Goal: Task Accomplishment & Management: Use online tool/utility

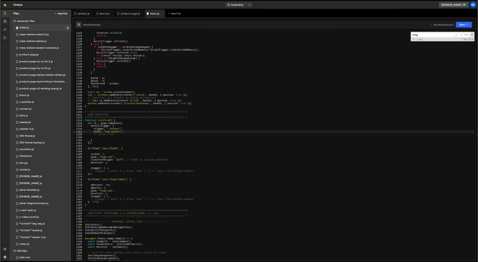
scroll to position [4821, 0]
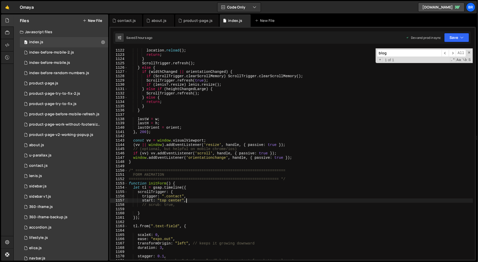
click at [386, 166] on div "if ( widthChanged || orientationChanged ) { location . reload ( ) ; return ; } …" at bounding box center [301, 154] width 346 height 221
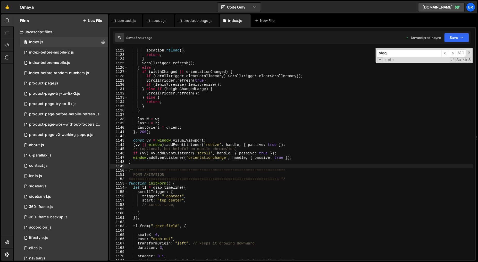
scroll to position [0, 0]
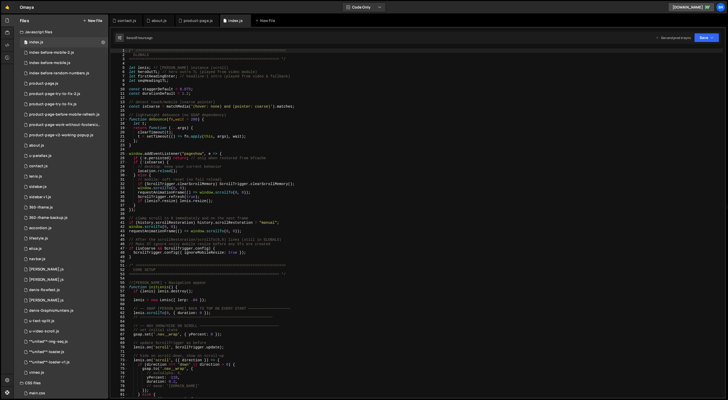
scroll to position [1201, 0]
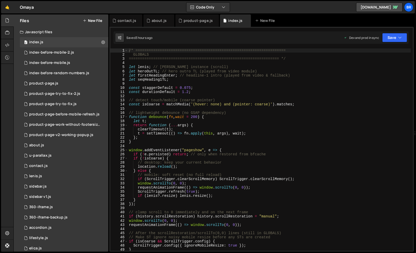
scroll to position [1345, 0]
click at [210, 103] on div "/* ==================================================================== GLOBALS…" at bounding box center [269, 153] width 283 height 211
type textarea "});"
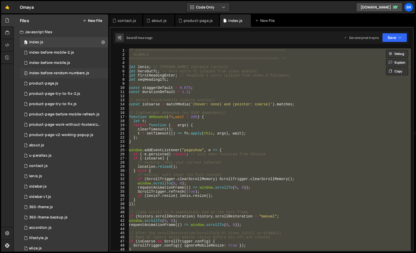
click at [78, 73] on div "index-before-random-numbers.js" at bounding box center [59, 73] width 60 height 5
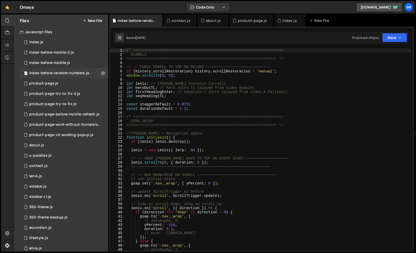
scroll to position [0, 0]
click at [101, 71] on icon at bounding box center [103, 73] width 4 height 5
type input "index-before-random-numbers"
radio input "true"
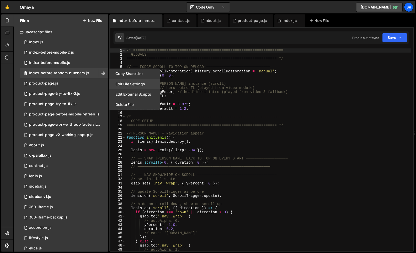
click at [133, 85] on button "Edit File Settings" at bounding box center [134, 84] width 51 height 10
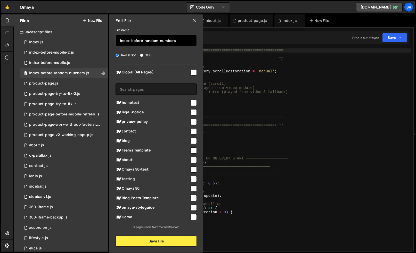
drag, startPoint x: 180, startPoint y: 40, endPoint x: 132, endPoint y: 40, distance: 48.0
click at [131, 39] on input "index-before-random-numbers" at bounding box center [155, 40] width 81 height 11
type input "index-before-[PERSON_NAME]"
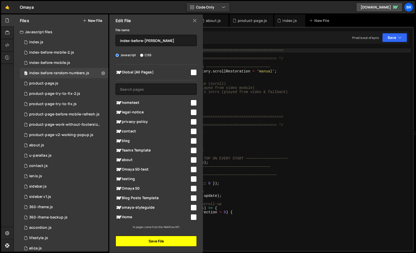
click at [177, 240] on button "Save File" at bounding box center [155, 241] width 81 height 11
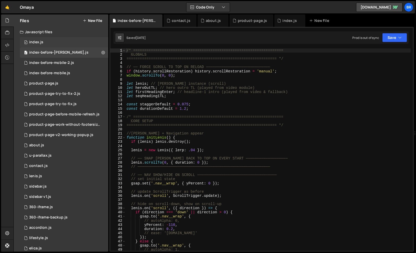
click at [42, 41] on div "index.js" at bounding box center [36, 42] width 14 height 5
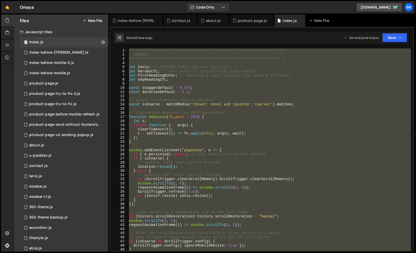
scroll to position [1345, 0]
click at [258, 85] on div "/* ==================================================================== GLOBALS…" at bounding box center [269, 149] width 283 height 202
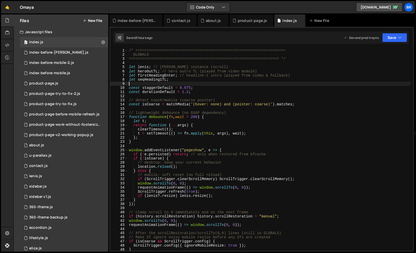
click at [230, 95] on div "/* ==================================================================== GLOBALS…" at bounding box center [269, 153] width 283 height 211
type textarea "});"
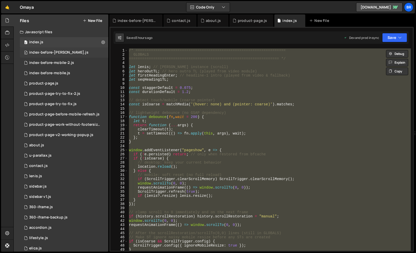
click at [58, 49] on div "0 index-before-[PERSON_NAME].js 0" at bounding box center [64, 52] width 88 height 10
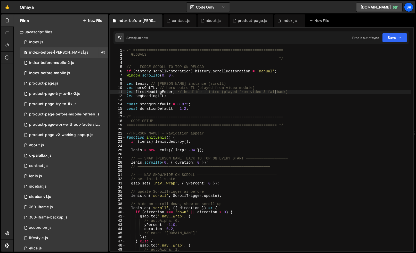
click at [276, 90] on div "/* ==================================================================== GLOBALS…" at bounding box center [268, 153] width 285 height 211
type textarea "});"
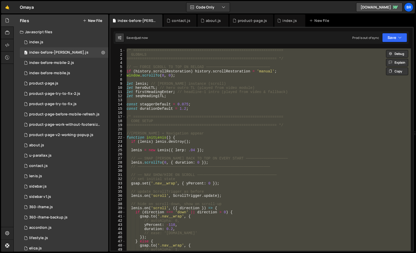
paste textarea
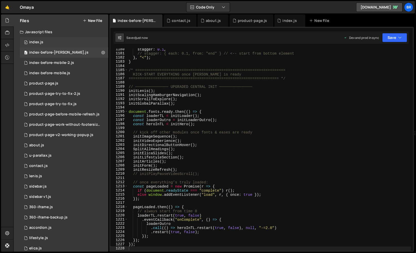
click at [44, 44] on div "0 index.js 0" at bounding box center [64, 42] width 88 height 10
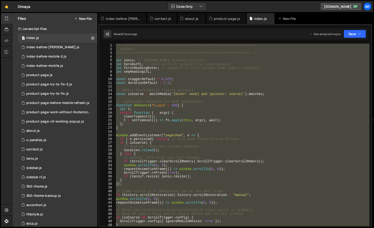
scroll to position [1345, 0]
click at [255, 144] on div "/* ==================================================================== GLOBALS…" at bounding box center [269, 149] width 283 height 202
click at [324, 175] on div "/* ==================================================================== GLOBALS…" at bounding box center [269, 149] width 283 height 202
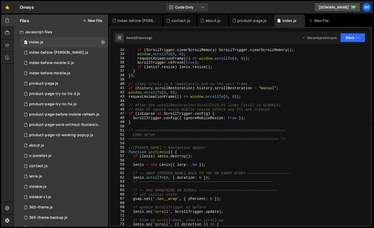
scroll to position [156, 0]
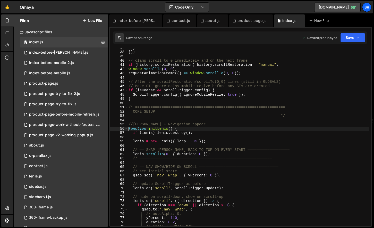
click at [128, 127] on div "} }) ; // clamp scroll to 0 immediately and on the next frame if ( history . sc…" at bounding box center [249, 139] width 242 height 186
click at [128, 124] on div "} }) ; // clamp scroll to 0 immediately and on the next frame if ( history . sc…" at bounding box center [249, 139] width 242 height 186
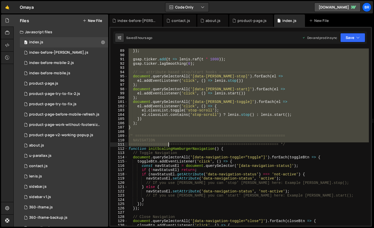
scroll to position [374, 0]
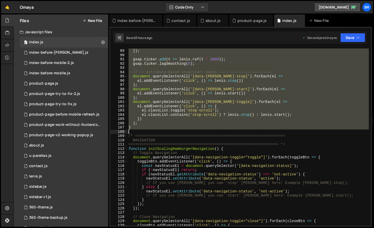
drag, startPoint x: 128, startPoint y: 123, endPoint x: 168, endPoint y: 131, distance: 40.3
click at [168, 131] on div "} }) ; gsap . ticker . add ( t => [PERSON_NAME] . raf ( t * 1000 )) ; gsap . ti…" at bounding box center [249, 137] width 242 height 186
type textarea "}"
paste textarea
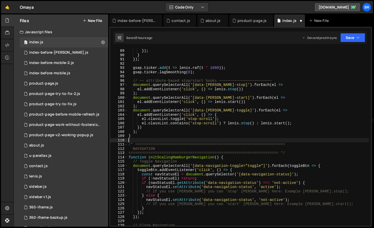
click at [197, 137] on div "ease : 'expo.out' }) ; } }) ; gsap . ticker . add ( t => [PERSON_NAME] . raf ( …" at bounding box center [249, 137] width 242 height 186
type textarea "}"
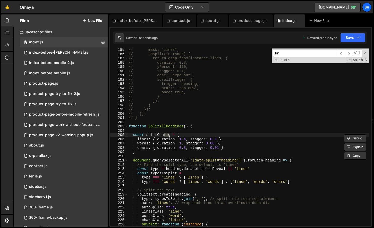
scroll to position [2617, 0]
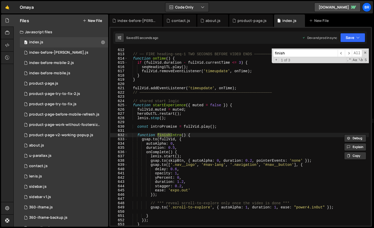
type input "finish"
click at [211, 156] on div "// ── FIRE heading-seq-1 TWO SECONDS BEFORE VIDEO ENDS ──────── function onTime…" at bounding box center [249, 141] width 242 height 186
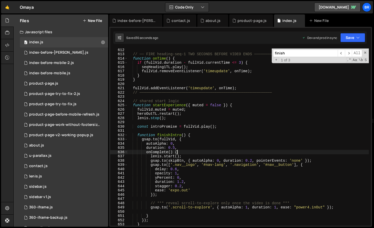
click at [198, 151] on div "// ── FIRE heading-seq-1 TWO SECONDS BEFORE VIDEO ENDS ──────── function onTime…" at bounding box center [249, 141] width 242 height 186
click at [191, 154] on div "// ── FIRE heading-seq-1 TWO SECONDS BEFORE VIDEO ENDS ──────── function onTime…" at bounding box center [249, 141] width 242 height 186
type textarea "lenis.start();"
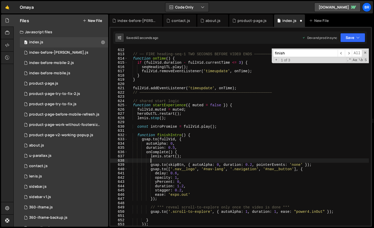
scroll to position [0, 1]
paste textarea "[PERSON_NAME].scrollTo(0, { duration: 0 });"
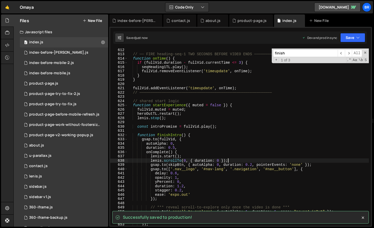
type textarea "[PERSON_NAME].scrollTo(0, { duration: 0 });"
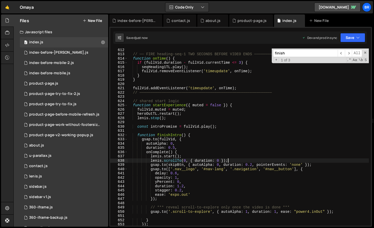
scroll to position [0, 0]
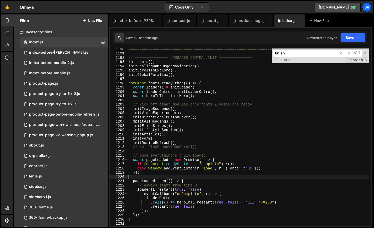
click at [207, 177] on div "==================================================================== */ // ────…" at bounding box center [249, 140] width 242 height 186
click at [201, 180] on div "==================================================================== */ // ────…" at bounding box center [249, 140] width 242 height 186
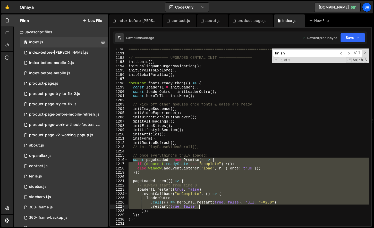
drag, startPoint x: 133, startPoint y: 160, endPoint x: 204, endPoint y: 207, distance: 85.0
click at [204, 207] on div "==================================================================== */ // ────…" at bounding box center [249, 140] width 242 height 186
paste textarea
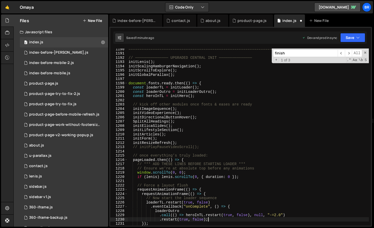
type textarea ".restart(true, false);"
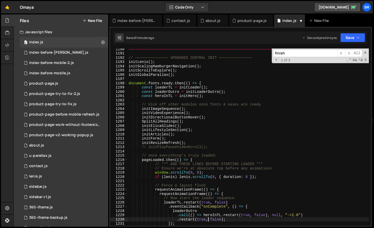
scroll to position [5139, 0]
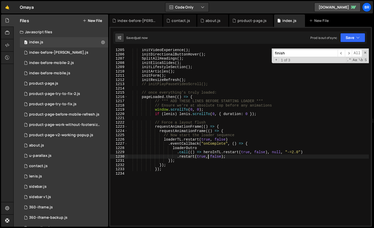
click at [243, 155] on div "initVideoExperience ( ) ; initDirectionalButtonHover ( ) ; SplitAllHeadings ( )…" at bounding box center [249, 141] width 242 height 186
paste textarea "});"
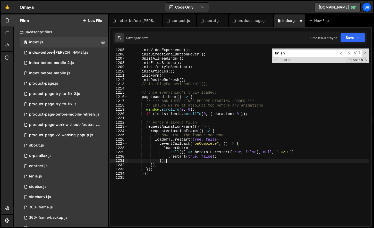
scroll to position [0, 2]
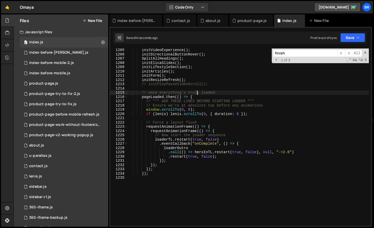
click at [197, 94] on div "initVideoExperience ( ) ; initDirectionalButtonHover ( ) ; SplitAllHeadings ( )…" at bounding box center [249, 141] width 242 height 186
click at [198, 95] on div "initVideoExperience ( ) ; initDirectionalButtonHover ( ) ; SplitAllHeadings ( )…" at bounding box center [249, 141] width 242 height 186
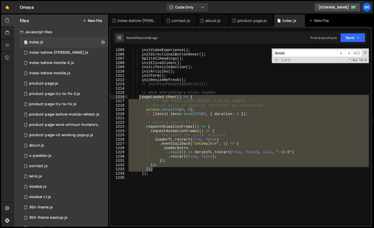
drag, startPoint x: 155, startPoint y: 169, endPoint x: 139, endPoint y: 97, distance: 73.4
click at [139, 97] on div "initVideoExperience ( ) ; initDirectionalButtonHover ( ) ; SplitAllHeadings ( )…" at bounding box center [249, 141] width 242 height 186
paste textarea "});"
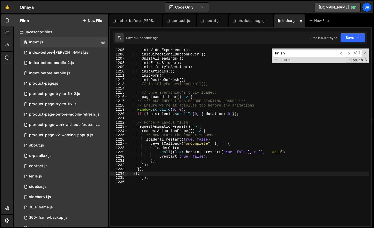
scroll to position [0, 1]
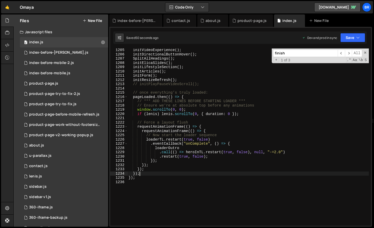
click at [271, 114] on div "initVideoExperience ( ) ; initDirectionalButtonHover ( ) ; SplitAllHeadings ( )…" at bounding box center [249, 141] width 242 height 186
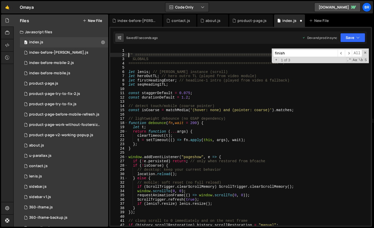
scroll to position [0, 0]
type textarea "/* ===================================================================="
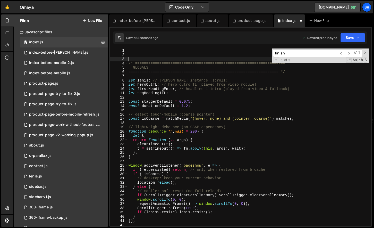
scroll to position [0, 0]
paste textarea "requestAnimationFrame(() => forceScrollReset());"
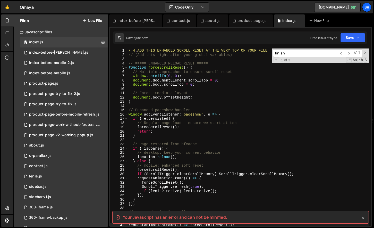
click at [189, 52] on div "/ 4 . ADD THIS ENHANCED SCROLL RESET AT THE VERY TOP OF YOUR FILE // (Add this …" at bounding box center [249, 141] width 242 height 186
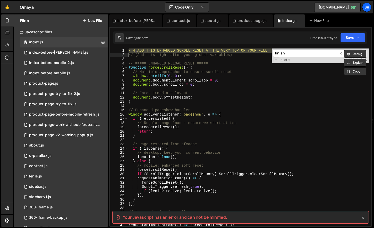
click at [191, 49] on div "/ 4 . ADD THIS ENHANCED SCROLL RESET AT THE VERY TOP OF YOUR FILE // (Add this …" at bounding box center [249, 136] width 242 height 177
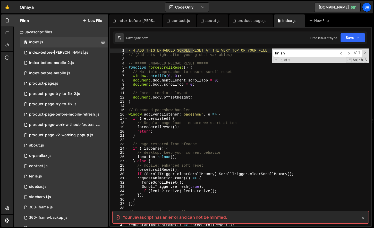
click at [191, 49] on div "/ 4 . ADD THIS ENHANCED SCROLL RESET AT THE VERY TOP OF YOUR FILE // (Add this …" at bounding box center [249, 141] width 242 height 186
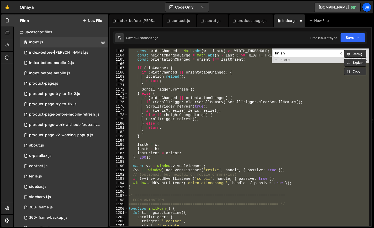
scroll to position [4906, 0]
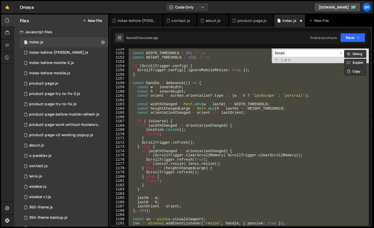
click at [213, 89] on div "const WIDTH_THRESHOLD = 80 ; // px const HEIGHT_THRESHOLD = 140 ; // px if ( Sc…" at bounding box center [249, 136] width 242 height 177
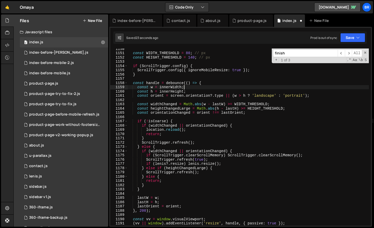
type textarea "/ 4. ADD THIS ENHANCED SCROLL RESET AT THE VERY TOP OF YOUR FILE"
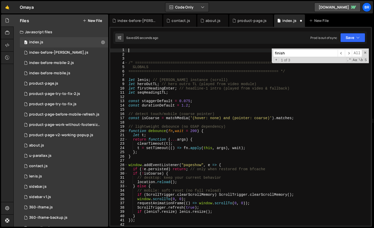
scroll to position [5, 0]
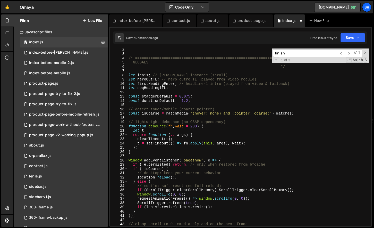
click at [212, 97] on div "/* ==================================================================== GLOBALS…" at bounding box center [249, 140] width 242 height 186
click at [212, 99] on div "/* ==================================================================== GLOBALS…" at bounding box center [249, 140] width 242 height 186
click at [303, 114] on div "/* ==================================================================== GLOBALS…" at bounding box center [249, 140] width 242 height 186
type textarea "const isCoarse = matchMedia('(hover: none) and (pointer: coarse)').matches;"
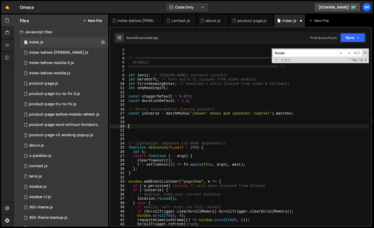
paste textarea "requestAnimationFrame(() => forceScrollReset());"
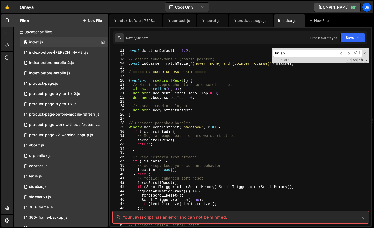
scroll to position [12, 0]
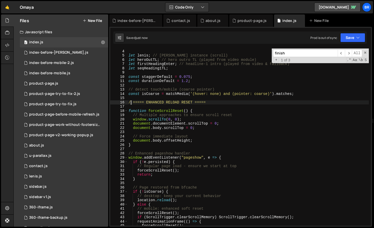
click at [130, 102] on div "==================================================================== */ let [PE…" at bounding box center [249, 138] width 242 height 186
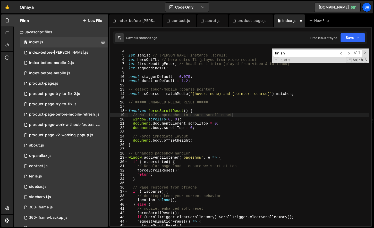
click at [256, 115] on div "==================================================================== */ let [PE…" at bounding box center [249, 138] width 242 height 186
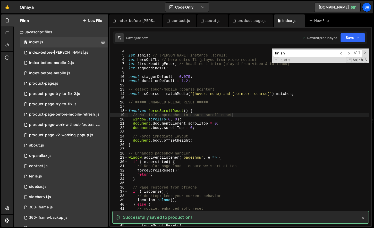
type textarea "// Multiple approaches to ensure scroll reset"
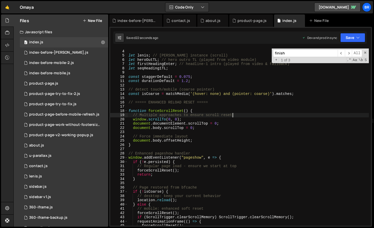
click at [309, 52] on input "finish" at bounding box center [305, 52] width 65 height 7
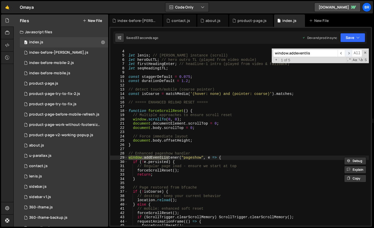
click at [348, 53] on span "​" at bounding box center [348, 52] width 7 height 7
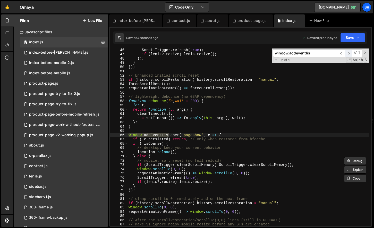
scroll to position [192, 0]
click at [349, 53] on span "​" at bounding box center [348, 52] width 7 height 7
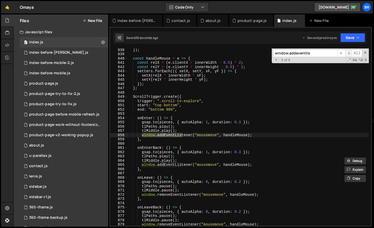
click at [349, 53] on span "​" at bounding box center [348, 52] width 7 height 7
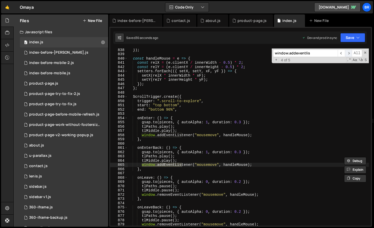
click at [349, 53] on span "​" at bounding box center [348, 52] width 7 height 7
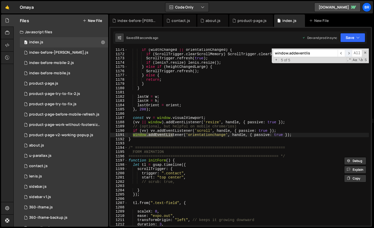
click at [349, 53] on span "​" at bounding box center [348, 52] width 7 height 7
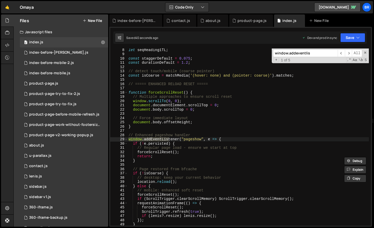
click at [313, 51] on input "window.addeventlis" at bounding box center [305, 52] width 65 height 7
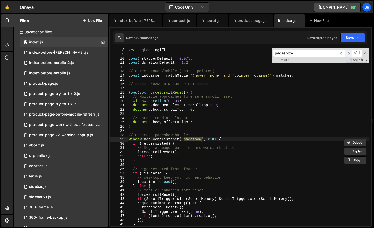
type input "pageshow"
click at [348, 53] on span "​" at bounding box center [348, 52] width 7 height 7
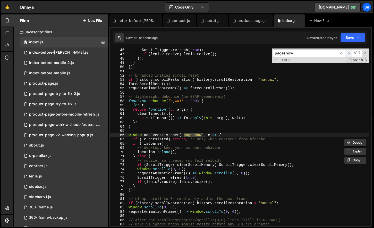
click at [348, 53] on span "​" at bounding box center [348, 52] width 7 height 7
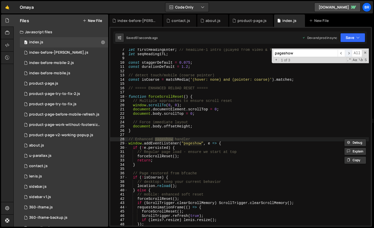
scroll to position [26, 0]
click at [211, 140] on div "let firstHeadingEnter ; // headline-1 intro (played from video & fallback) let …" at bounding box center [249, 141] width 242 height 186
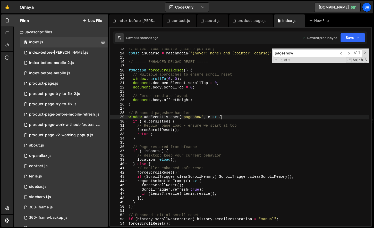
click at [231, 118] on div "// detect touch/mobile (coarse pointer) const isCoarse = matchMedia ( '(hover: …" at bounding box center [249, 140] width 242 height 186
click at [230, 116] on div "// detect touch/mobile (coarse pointer) const isCoarse = matchMedia ( '(hover: …" at bounding box center [249, 140] width 242 height 186
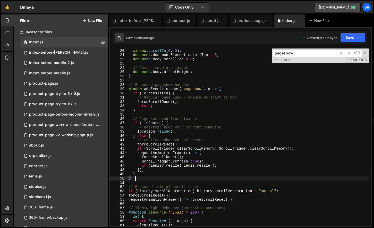
click at [156, 178] on div "// Multiple approaches to ensure scroll reset window . scrollTo ( 0 , 0 ) ; doc…" at bounding box center [249, 137] width 242 height 186
type textarea "});"
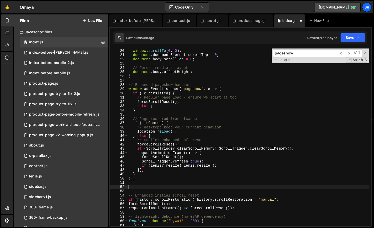
click at [136, 186] on div "// Multiple approaches to ensure scroll reset window . scrollTo ( 0 , 0 ) ; doc…" at bounding box center [249, 137] width 242 height 186
paste textarea "});"
type textarea "});"
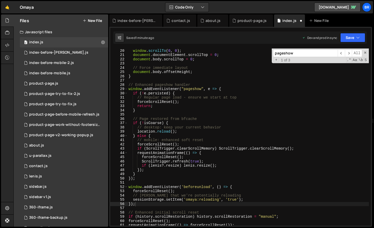
click at [322, 53] on input "pageshow" at bounding box center [305, 52] width 65 height 7
paste input "initLoader()"
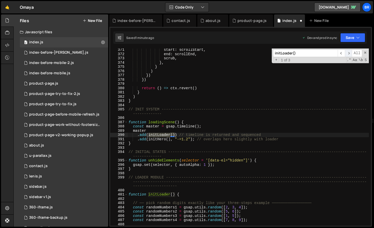
type input "initLoader()"
click at [351, 53] on span "​" at bounding box center [348, 52] width 7 height 7
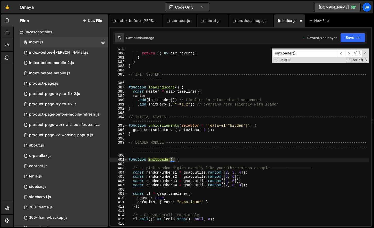
scroll to position [1636, 0]
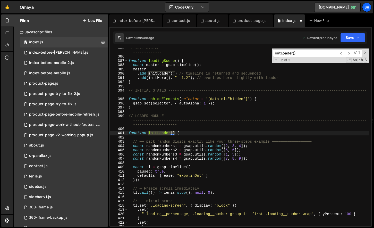
click at [169, 172] on div "// INIT SYSTEM ----------------------------------------------------------------…" at bounding box center [249, 141] width 242 height 190
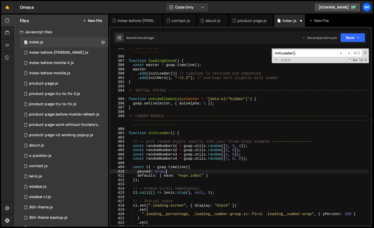
click at [177, 180] on div "// INIT SYSTEM ----------------------------------------------------------------…" at bounding box center [249, 141] width 242 height 190
type textarea "});"
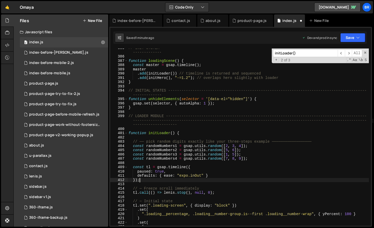
click at [216, 183] on div "// INIT SYSTEM ----------------------------------------------------------------…" at bounding box center [249, 141] width 242 height 190
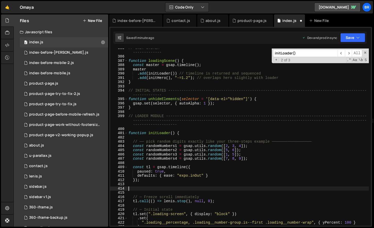
paste textarea "}, null, 0);"
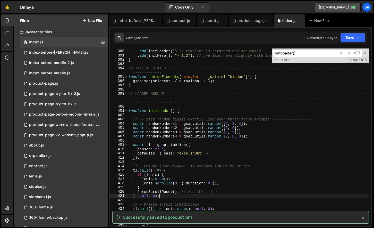
scroll to position [1659, 0]
type textarea "}, null, 0);"
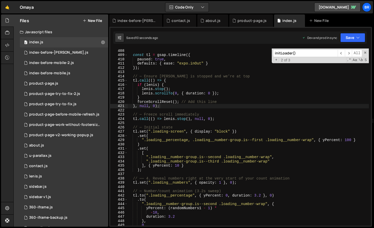
scroll to position [1758, 0]
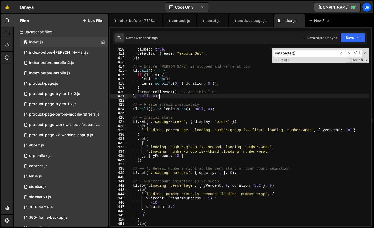
click at [309, 53] on input "initLoader()" at bounding box center [305, 52] width 65 height 7
paste input "return tl;"
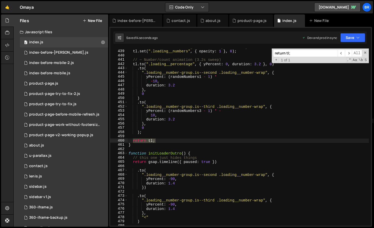
scroll to position [1861, 0]
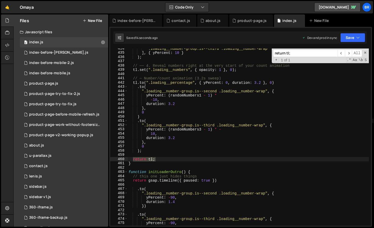
type input "return tl;"
click at [242, 144] on div "".loading__number-group.is--third .loading__number-wrap" ] , { yPercent : 10 } …" at bounding box center [249, 139] width 242 height 186
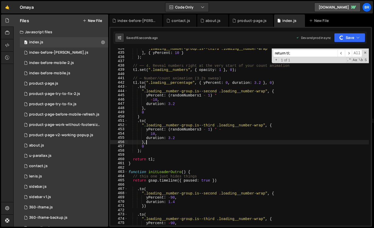
click at [300, 110] on div "".loading__number-group.is--third .loading__number-wrap" ] , { yPercent : 10 } …" at bounding box center [249, 139] width 242 height 186
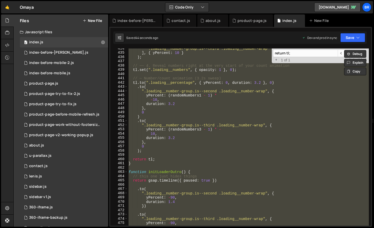
click at [319, 142] on div "".loading__number-group.is--third .loading__number-wrap" ] , { yPercent : 10 } …" at bounding box center [249, 136] width 242 height 177
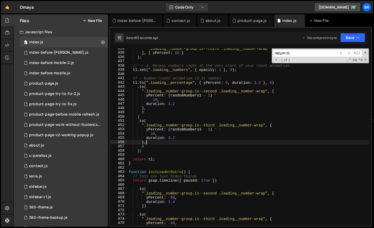
click at [186, 109] on div "".loading__number-group.is--third .loading__number-wrap" ] , { yPercent : 10 } …" at bounding box center [249, 139] width 242 height 186
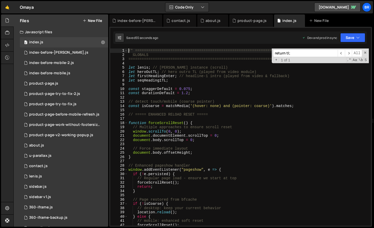
scroll to position [209, 0]
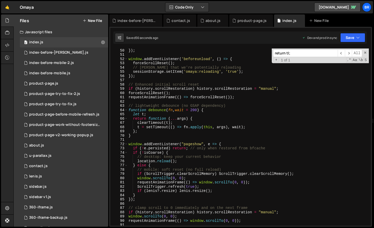
click at [123, 150] on div "73" at bounding box center [119, 148] width 18 height 4
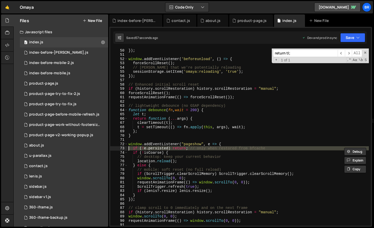
click at [123, 155] on div "75" at bounding box center [119, 157] width 18 height 4
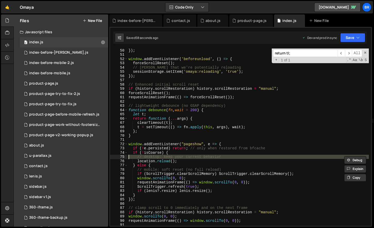
click at [134, 157] on div "}) ; window . addEventListener ( 'beforeunload' , ( ) => { forceScrollReset ( )…" at bounding box center [249, 136] width 242 height 177
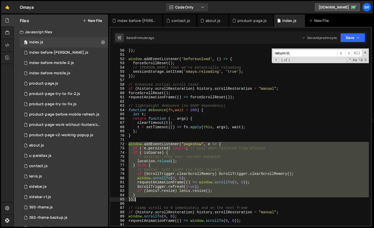
drag, startPoint x: 129, startPoint y: 144, endPoint x: 195, endPoint y: 199, distance: 85.8
click at [196, 199] on div "}) ; window . addEventListener ( 'beforeunload' , ( ) => { forceScrollReset ( )…" at bounding box center [249, 141] width 242 height 186
click at [278, 147] on div "}) ; window . addEventListener ( 'beforeunload' , ( ) => { forceScrollReset ( )…" at bounding box center [249, 136] width 242 height 177
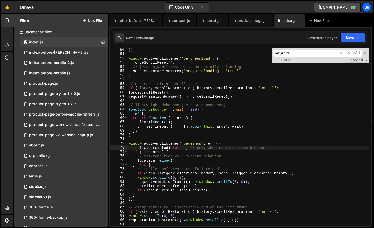
scroll to position [209, 0]
click at [133, 143] on div "}) ; window . addEventListener ( 'beforeunload' , ( ) => { forceScrollReset ( )…" at bounding box center [249, 141] width 242 height 186
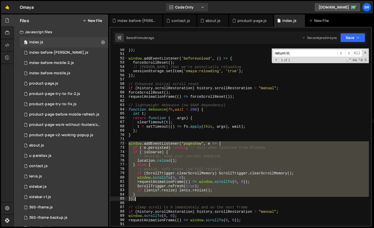
drag, startPoint x: 129, startPoint y: 143, endPoint x: 171, endPoint y: 194, distance: 66.1
click at [167, 199] on div "}) ; window . addEventListener ( 'beforeunload' , ( ) => { forceScrollReset ( )…" at bounding box center [249, 141] width 242 height 186
drag, startPoint x: 222, startPoint y: 145, endPoint x: 224, endPoint y: 144, distance: 2.7
drag, startPoint x: 147, startPoint y: 199, endPoint x: 128, endPoint y: 143, distance: 59.1
click at [128, 143] on div "}) ; window . addEventListener ( 'beforeunload' , ( ) => { forceScrollReset ( )…" at bounding box center [249, 141] width 242 height 186
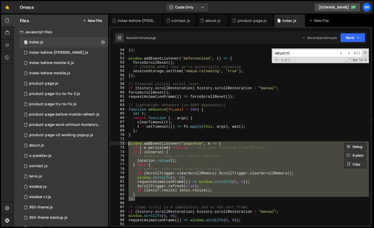
type textarea "window.addEventListener("pageshow", e => { if (!e.persisted) return; // only wh…"
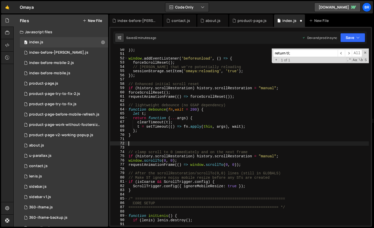
type textarea "// clamp scroll to 0 immediately and on the next frame"
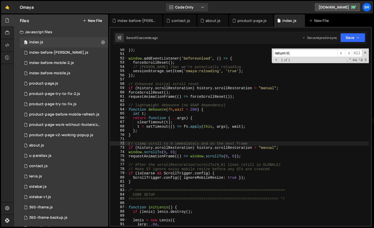
click at [302, 53] on input "return tl;" at bounding box center [305, 52] width 65 height 7
paste input "if (history.scrollRestoration) history.scrollRestoration = "manual"; // window.…"
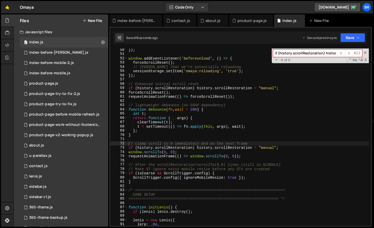
click at [307, 50] on input "if (history.scrollRestoration) history.scrollRestoration = "manual"; // window.…" at bounding box center [305, 52] width 65 height 7
click at [306, 55] on input "if (history.scrollRestoration) history.scrollRestoration = "manual"; // window.…" at bounding box center [305, 52] width 65 height 7
paste input
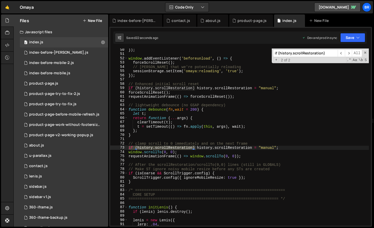
type input "if (history.scrollRestoration)"
click at [347, 53] on span "​" at bounding box center [348, 52] width 7 height 7
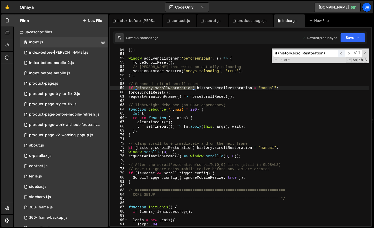
click at [343, 54] on span "​" at bounding box center [341, 52] width 7 height 7
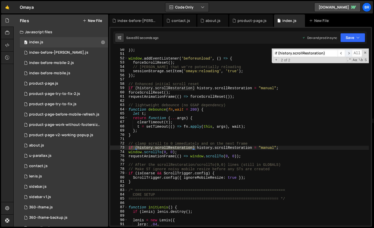
click at [351, 53] on span "​" at bounding box center [348, 52] width 7 height 7
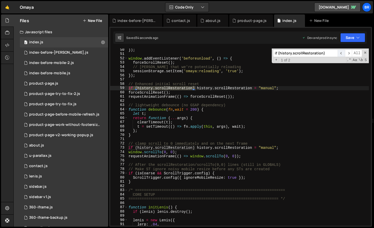
click at [344, 54] on span "​" at bounding box center [341, 52] width 7 height 7
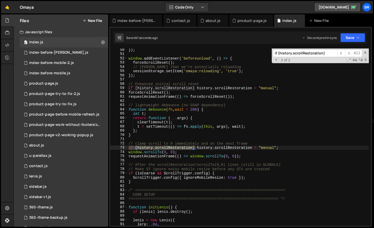
click at [259, 154] on div "}) ; window . addEventListener ( 'beforeunload' , ( ) => { forceScrollReset ( )…" at bounding box center [249, 141] width 242 height 186
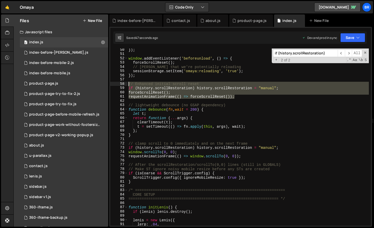
drag, startPoint x: 236, startPoint y: 97, endPoint x: 127, endPoint y: 84, distance: 109.8
click at [127, 84] on div "requestAnimationFrame(() => window.scrollTo(0, 0)); 50 51 52 53 54 55 56 57 58 …" at bounding box center [240, 136] width 261 height 177
type textarea "// Enhanced initial scroll reset if (history.scrollRestoration) history.scrollR…"
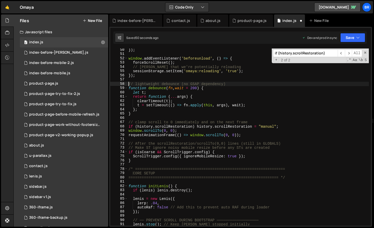
type textarea "// lightweight debounce (no GSAP dependency)"
click at [312, 53] on input "if (history.scrollRestoration)" at bounding box center [305, 52] width 65 height 7
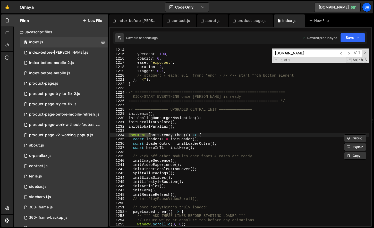
scroll to position [5177, 0]
type input "document.fon"
click at [178, 132] on div "yPercent : 100 , opacity : 0 , ease : "expo.out" , duration : 2 , stagger : 0.1…" at bounding box center [249, 141] width 242 height 186
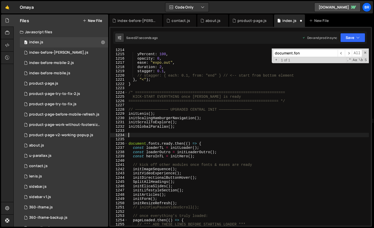
paste textarea "});"
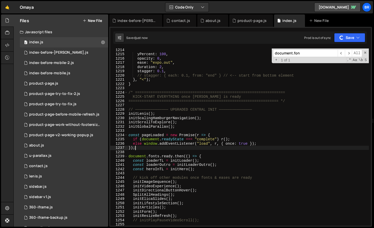
type textarea "});"
click at [320, 54] on input "document.fon" at bounding box center [305, 52] width 65 height 7
paste input "nitLoader()"
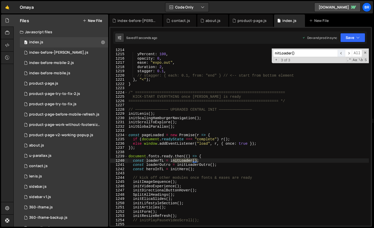
type input "nitLoader()"
click at [341, 52] on span "​" at bounding box center [341, 52] width 7 height 7
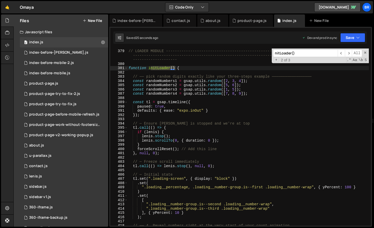
scroll to position [1618, 0]
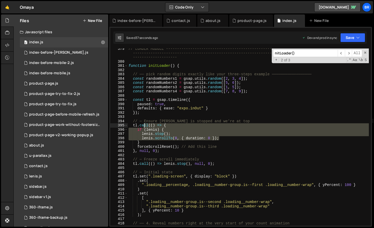
drag, startPoint x: 232, startPoint y: 136, endPoint x: 144, endPoint y: 123, distance: 89.1
click at [144, 123] on div "// LOADER MODULE --------------------------------------------------------------…" at bounding box center [249, 144] width 242 height 194
type textarea "[DOMAIN_NAME](() => { if ([PERSON_NAME]) {"
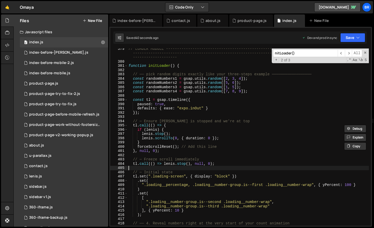
click at [219, 166] on div "// LOADER MODULE --------------------------------------------------------------…" at bounding box center [249, 144] width 242 height 194
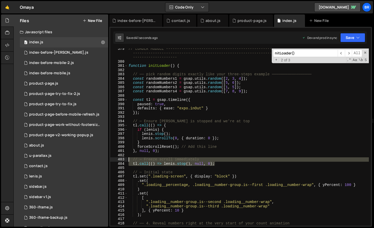
drag, startPoint x: 221, startPoint y: 163, endPoint x: 129, endPoint y: 158, distance: 92.7
click at [129, 158] on div "// LOADER MODULE --------------------------------------------------------------…" at bounding box center [249, 144] width 242 height 194
type textarea "// ─ Freeze scroll immediately [DOMAIN_NAME](() => [PERSON_NAME][DOMAIN_NAME]()…"
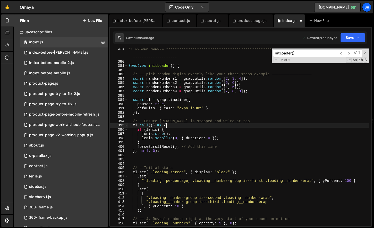
click at [282, 127] on div "// LOADER MODULE --------------------------------------------------------------…" at bounding box center [249, 144] width 242 height 194
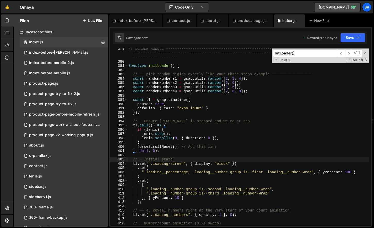
click at [289, 161] on div "// LOADER MODULE --------------------------------------------------------------…" at bounding box center [249, 144] width 242 height 194
type textarea "// ─ Initial state"
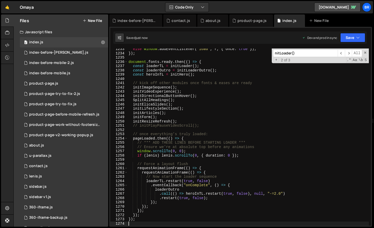
scroll to position [5259, 0]
click at [188, 139] on div "else window . addEventListener ( "load" , r , { once : true }) ; }) ; document …" at bounding box center [249, 140] width 242 height 186
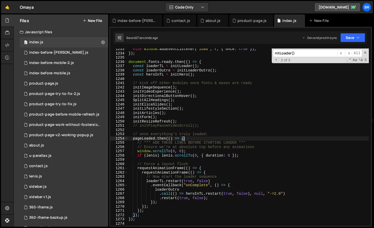
click at [235, 166] on div "else window . addEventListener ( "load" , r , { once : true }) ; }) ; document …" at bounding box center [249, 140] width 242 height 186
type textarea "// Force a layout flush"
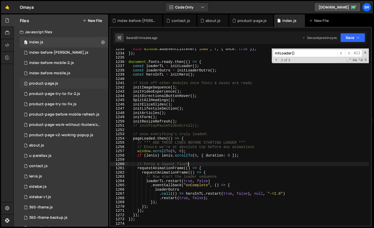
click at [68, 81] on div "0 product-page.js 0" at bounding box center [64, 83] width 88 height 10
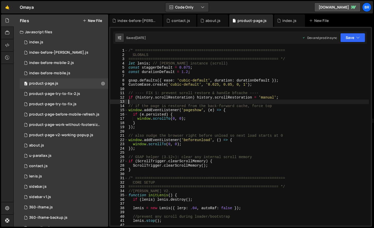
click at [219, 102] on div "/* ==================================================================== GLOBALS…" at bounding box center [249, 141] width 242 height 186
type textarea "});"
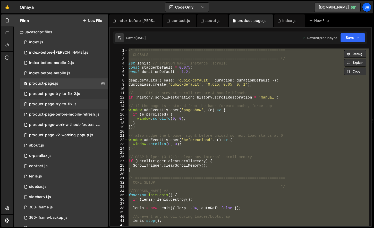
click at [96, 99] on div "0 product-page-try-to-fix.js 0" at bounding box center [64, 104] width 88 height 10
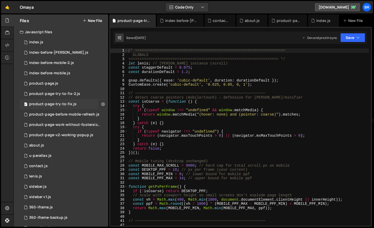
click at [101, 104] on icon at bounding box center [103, 104] width 4 height 5
type input "product-page-try-to-fix"
radio input "true"
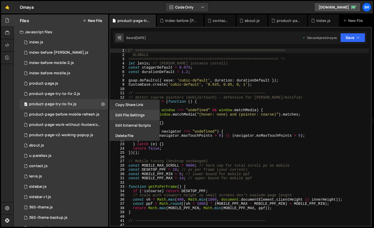
click at [129, 113] on button "Edit File Settings" at bounding box center [134, 115] width 51 height 10
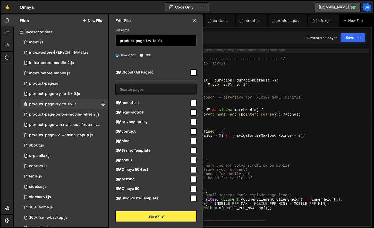
click at [163, 40] on input "product-page-try-to-fix" at bounding box center [155, 40] width 81 height 11
drag, startPoint x: 167, startPoint y: 40, endPoint x: 146, endPoint y: 41, distance: 20.6
click at [146, 41] on input "product-page-try-to-fix" at bounding box center [155, 40] width 81 height 11
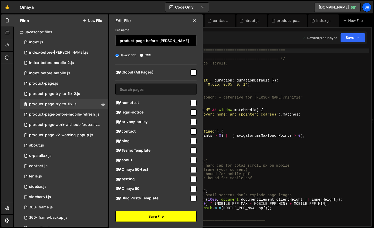
type input "product-page-before-[PERSON_NAME]"
click at [176, 217] on button "Save File" at bounding box center [155, 216] width 81 height 11
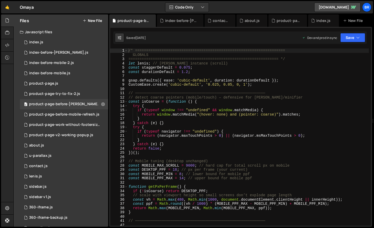
type textarea "return window.matchMedia("(hover: none) and (pointer: coarse)").matches;"
click at [214, 116] on div "/* ==================================================================== GLOBALS…" at bounding box center [249, 141] width 242 height 186
click at [43, 82] on div "product-page.js" at bounding box center [43, 83] width 29 height 5
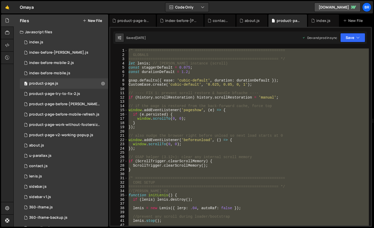
click at [193, 88] on div "/* ==================================================================== GLOBALS…" at bounding box center [249, 136] width 242 height 177
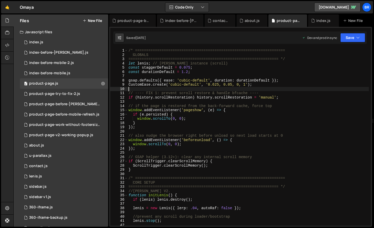
type textarea "});"
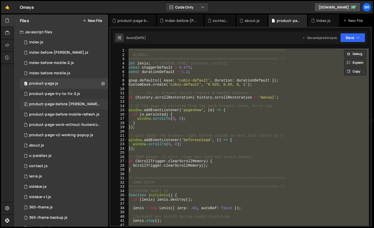
click at [85, 105] on div "0 product-page-before-[PERSON_NAME].js 0" at bounding box center [65, 104] width 90 height 10
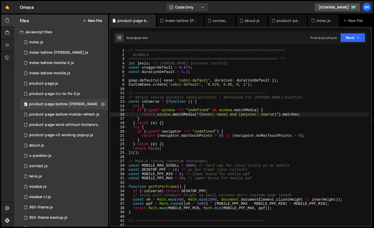
click at [176, 104] on div "/* ==================================================================== GLOBALS…" at bounding box center [249, 141] width 242 height 186
type textarea "});"
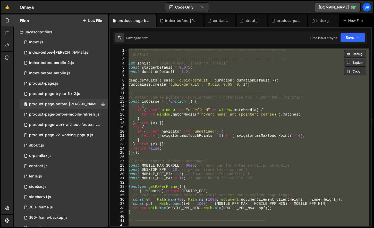
paste textarea
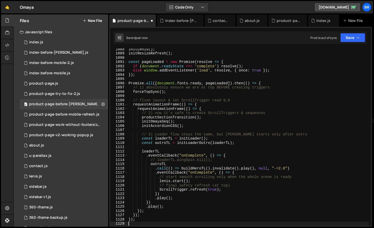
scroll to position [4642, 0]
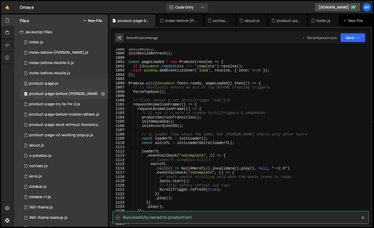
click at [57, 84] on div "product-page.js" at bounding box center [43, 83] width 29 height 5
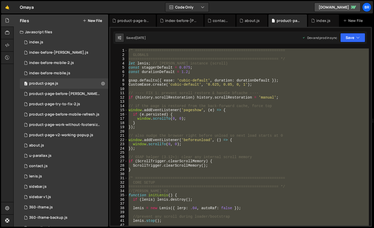
click at [217, 103] on div "/* ==================================================================== GLOBALS…" at bounding box center [249, 136] width 242 height 177
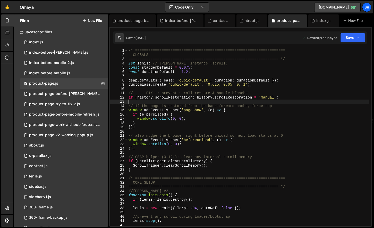
type textarea "});"
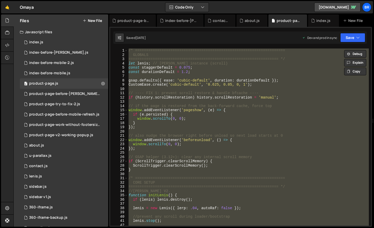
click at [286, 74] on div "/* ==================================================================== GLOBALS…" at bounding box center [249, 136] width 242 height 177
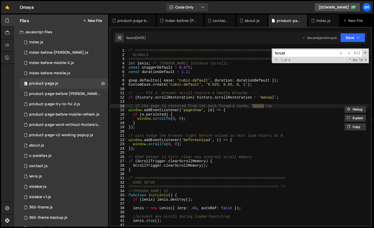
scroll to position [303, 0]
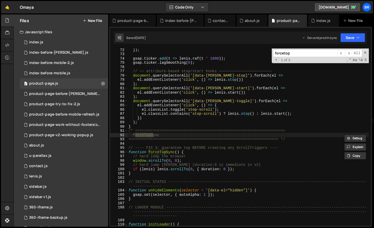
type input "forcetop"
click at [166, 146] on div "}) ; gsap . ticker . add ( t => [PERSON_NAME] . raf ( t * 1000 )) ; gsap . tick…" at bounding box center [249, 141] width 242 height 186
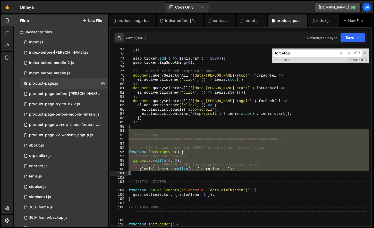
drag, startPoint x: 129, startPoint y: 130, endPoint x: 142, endPoint y: 173, distance: 44.4
click at [142, 173] on div "}) ; gsap . ticker . add ( t => [PERSON_NAME] . raf ( t * 1000 )) ; gsap . tick…" at bounding box center [249, 141] width 242 height 186
paste textarea
click at [150, 147] on div "}) ; gsap . ticker . add ( t => [PERSON_NAME] . raf ( t * 1000 )) ; gsap . tick…" at bounding box center [249, 136] width 242 height 177
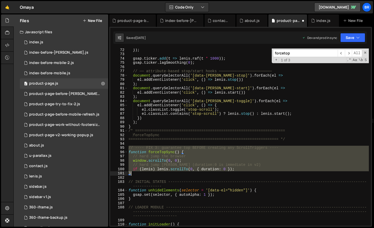
drag, startPoint x: 128, startPoint y: 147, endPoint x: 144, endPoint y: 173, distance: 30.9
click at [144, 173] on div "}) ; gsap . ticker . add ( t => [PERSON_NAME] . raf ( t * 1000 )) ; gsap . tick…" at bounding box center [249, 141] width 242 height 186
paste textarea
type textarea "}"
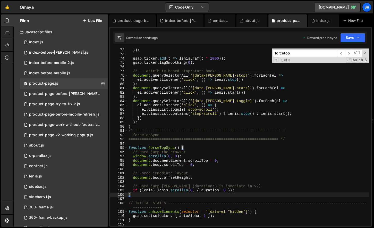
click at [297, 54] on input "forcetop" at bounding box center [305, 52] width 65 height 7
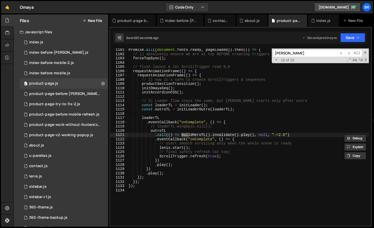
scroll to position [4697, 0]
type input "buildhero"
click at [339, 53] on span "​" at bounding box center [341, 52] width 7 height 7
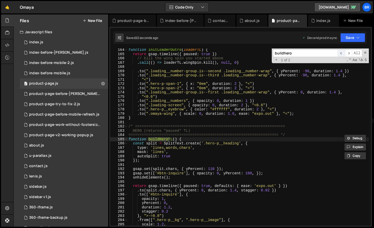
scroll to position [707, 0]
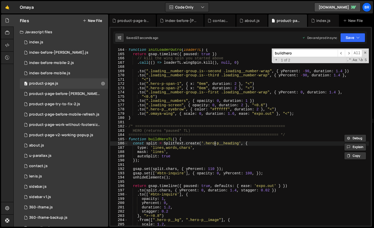
click at [215, 142] on div "function initLoaderOutro ( loaderTL ) { return gsap . timeline ({ paused : true…" at bounding box center [249, 141] width 242 height 186
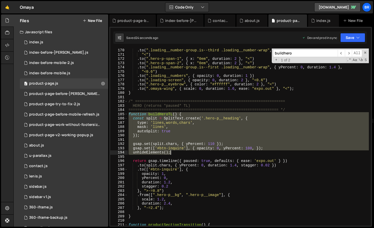
scroll to position [792, 0]
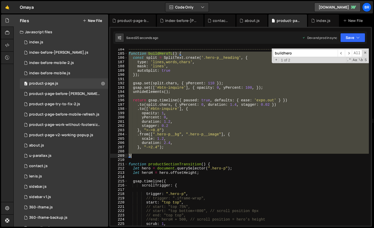
drag, startPoint x: 129, startPoint y: 139, endPoint x: 164, endPoint y: 153, distance: 37.6
click at [165, 153] on div "==================================================================== */ functio…" at bounding box center [249, 140] width 242 height 186
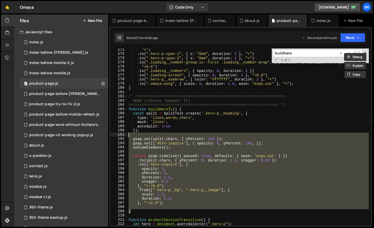
scroll to position [737, 0]
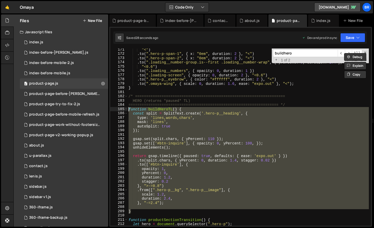
drag, startPoint x: 139, startPoint y: 156, endPoint x: 128, endPoint y: 110, distance: 47.5
click at [128, 110] on div "}, "-=2.4"); 171 172 173 174 175 176 177 178 179 180 181 182 183 184 185 186 18…" at bounding box center [240, 136] width 261 height 177
paste textarea "}"
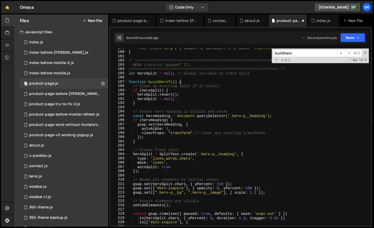
scroll to position [898, 0]
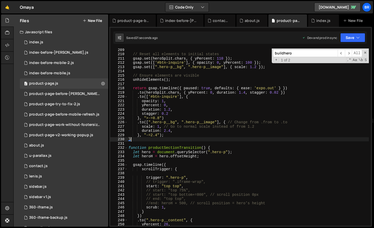
click at [268, 155] on div "// Reset all elements to initial states gsap . set ( heroSplit . chars , { yPer…" at bounding box center [249, 141] width 242 height 186
type textarea "let heroH = hero.offsetHeight;"
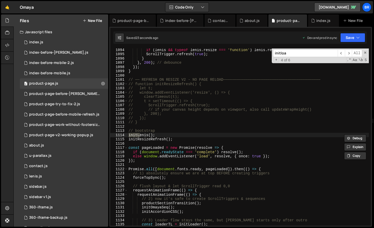
scroll to position [4668, 0]
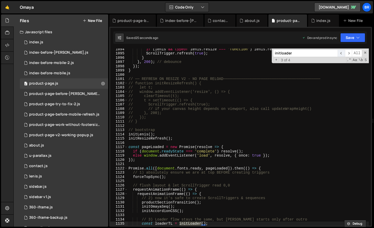
type input "initloader"
click at [341, 53] on span "​" at bounding box center [341, 52] width 7 height 7
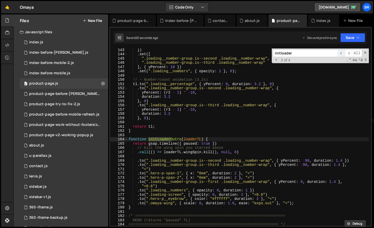
scroll to position [617, 0]
click at [342, 53] on span "​" at bounding box center [341, 52] width 7 height 7
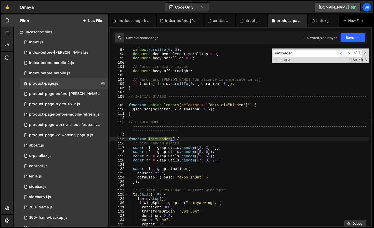
scroll to position [409, 0]
click at [187, 141] on div "window . scrollTo ( 0 , 0 ) ; document . documentElement . scrollTop = 0 ; docu…" at bounding box center [249, 141] width 242 height 186
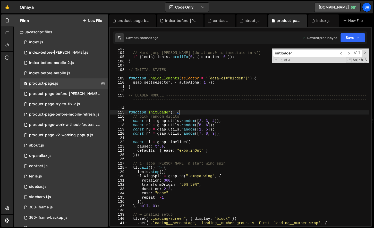
click at [175, 171] on div "// Hard jump [PERSON_NAME] (duration:0 is immediate in v2) if ( [PERSON_NAME] )…" at bounding box center [249, 139] width 242 height 186
type textarea "lenis.stop();"
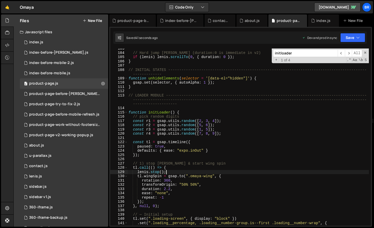
scroll to position [0, 0]
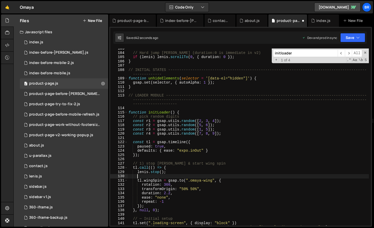
paste textarea "forceTopSync(); // ADD THIS LINE"
type textarea "forceTopSync(); // ADD THIS LINE"
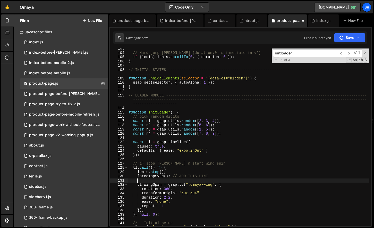
scroll to position [0, 0]
click at [300, 52] on input "initloader" at bounding box center [305, 52] width 65 height 7
click at [299, 52] on input "initloader" at bounding box center [305, 52] width 65 height 7
paste input "LoaderOutro"
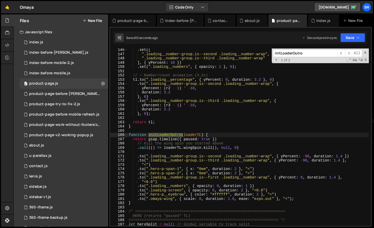
scroll to position [630, 0]
type input "initLoaderOutro"
type textarea "return gsap.timeline({ paused: true })"
click at [240, 141] on div ". set ([ ".loading__number-group.is--second .loading__number-wrap" , ".loading_…" at bounding box center [249, 141] width 242 height 186
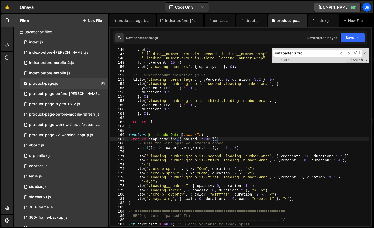
click at [307, 53] on input "initLoaderOutro" at bounding box center [305, 52] width 65 height 7
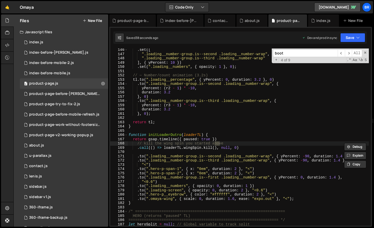
scroll to position [4671, 0]
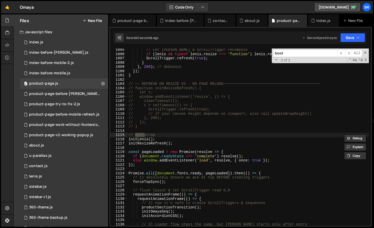
type input "boot"
click at [186, 135] on div "// Let [PERSON_NAME] & ScrollTrigger recompute if ( [PERSON_NAME] && typeof [PE…" at bounding box center [249, 141] width 242 height 186
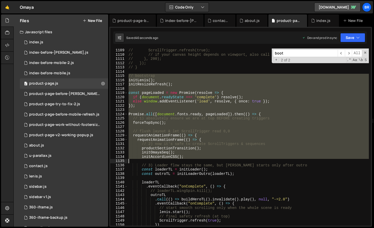
scroll to position [4829, 0]
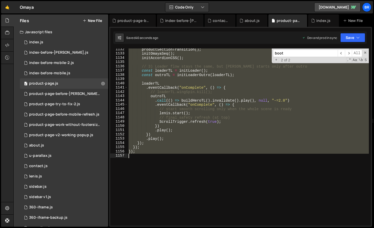
drag, startPoint x: 128, startPoint y: 134, endPoint x: 179, endPoint y: 164, distance: 58.9
click at [179, 164] on div "productSectionTransition ( ) ; initOmayaSeq ( ) ; initAccordionCSS ( ) ; // 3) …" at bounding box center [249, 140] width 242 height 186
paste textarea
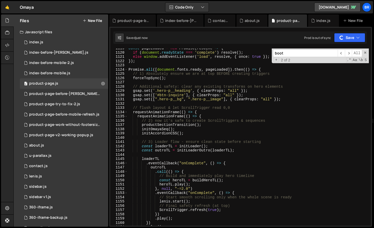
scroll to position [4711, 0]
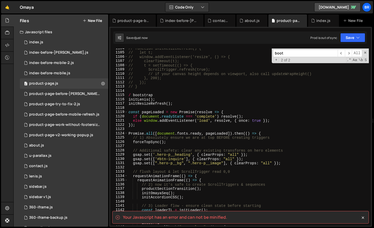
click at [130, 94] on div "// function initResizeRefresh() { // let t; // window.addEventListener('resize'…" at bounding box center [249, 139] width 242 height 186
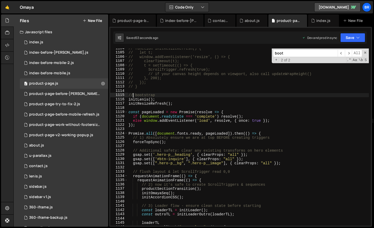
click at [284, 125] on div "// function initResizeRefresh() { // let t; // window.addEventListener('resize'…" at bounding box center [249, 139] width 242 height 186
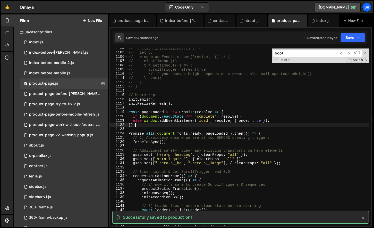
click at [331, 172] on div "// function initResizeRefresh() { // let t; // window.addEventListener('resize'…" at bounding box center [249, 139] width 242 height 186
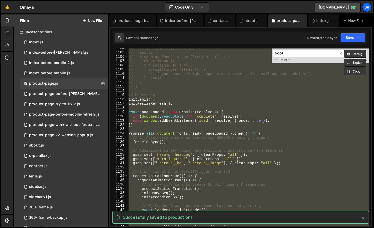
type textarea "});"
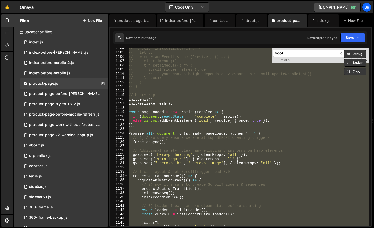
click at [300, 52] on input "boot" at bounding box center [305, 52] width 65 height 7
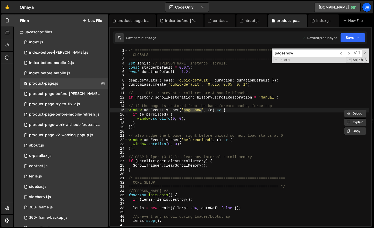
type input "pageshow"
click at [135, 111] on div "/* ==================================================================== GLOBALS…" at bounding box center [249, 141] width 242 height 186
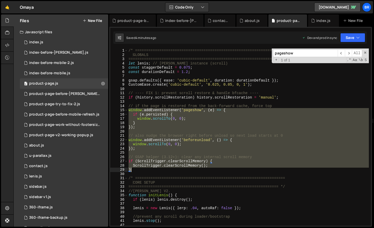
drag, startPoint x: 128, startPoint y: 110, endPoint x: 142, endPoint y: 170, distance: 61.1
click at [142, 170] on div "/* ==================================================================== GLOBALS…" at bounding box center [249, 141] width 242 height 186
click at [142, 170] on div "/* ==================================================================== GLOBALS…" at bounding box center [249, 136] width 242 height 177
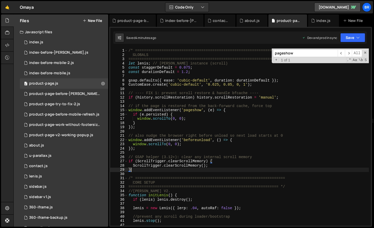
click at [240, 109] on div "/* ==================================================================== GLOBALS…" at bounding box center [249, 141] width 242 height 186
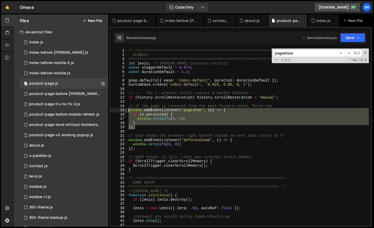
drag, startPoint x: 141, startPoint y: 127, endPoint x: 127, endPoint y: 110, distance: 22.3
click at [127, 110] on div "window.addEventListener('pageshow', (e) => { 1 2 3 4 5 6 7 8 9 10 11 12 13 14 1…" at bounding box center [240, 136] width 261 height 177
paste textarea "});"
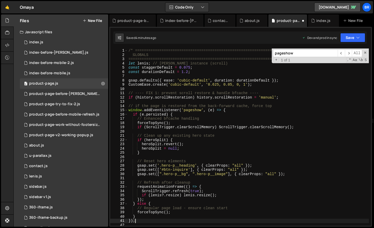
scroll to position [5, 0]
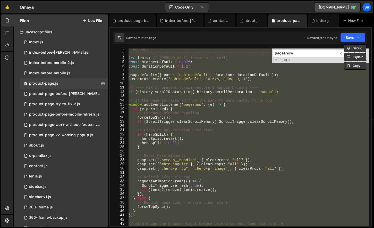
click at [300, 52] on input "pageshow" at bounding box center [305, 52] width 65 height 7
drag, startPoint x: 323, startPoint y: 94, endPoint x: 310, endPoint y: 71, distance: 26.0
click at [323, 94] on div "GLOBALS ==================================================================== */…" at bounding box center [249, 136] width 242 height 177
type textarea "if (history.scrollRestoration) history.scrollRestoration = 'manual';"
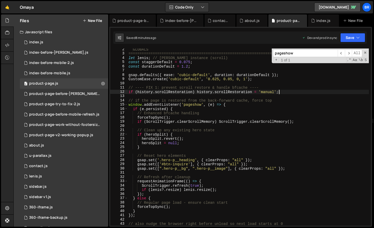
click at [307, 53] on input "pageshow" at bounding box center [305, 52] width 65 height 7
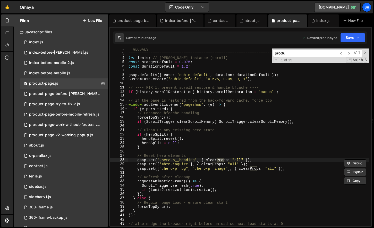
scroll to position [1013, 0]
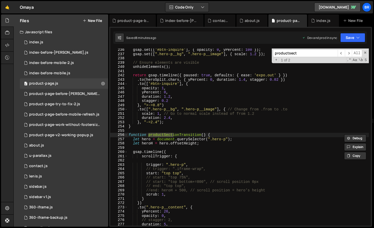
type input "productsect"
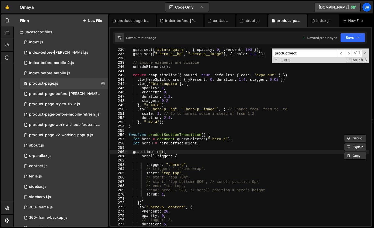
drag, startPoint x: 161, startPoint y: 154, endPoint x: 154, endPoint y: 150, distance: 8.3
click at [161, 154] on div "gsap . set ([ '#btn-inquire' ] , { opacity : 0 , yPercent : 100 }) ; gsap . set…" at bounding box center [249, 141] width 242 height 186
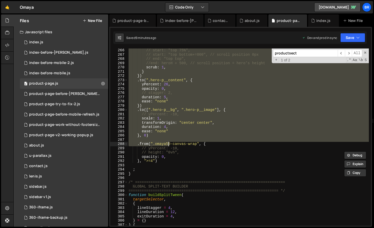
scroll to position [1140, 0]
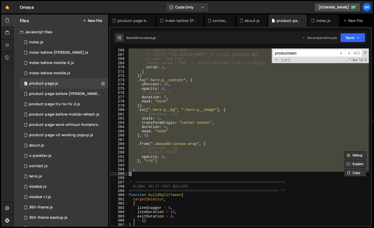
drag, startPoint x: 129, startPoint y: 134, endPoint x: 141, endPoint y: 173, distance: 40.2
click at [141, 173] on div "// start: "top 75%", // start: "top bottom+=800", // scroll position 0px // end…" at bounding box center [249, 141] width 242 height 186
paste textarea
type textarea "}"
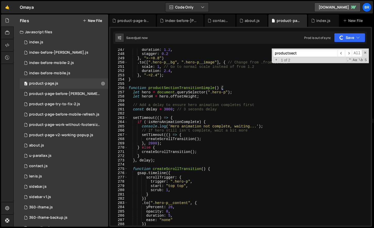
scroll to position [1124, 0]
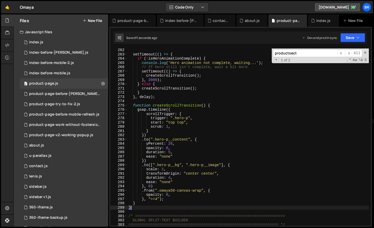
click at [304, 52] on input "productsect" at bounding box center [305, 52] width 65 height 7
paste input "sHeroAnimationComplete"
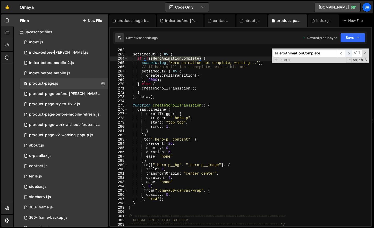
type input "sHeroAnimationComplete"
click at [347, 52] on span "​" at bounding box center [348, 52] width 7 height 7
click at [342, 53] on span "​" at bounding box center [341, 52] width 7 height 7
click at [352, 54] on span "All" at bounding box center [357, 52] width 10 height 7
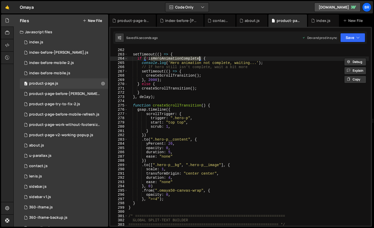
click at [239, 79] on div "setTimeout (( ) => { if ( ! isHeroAnimationComplete ) { console . log ( 'Hero a…" at bounding box center [249, 141] width 242 height 186
type textarea "}, 2000);"
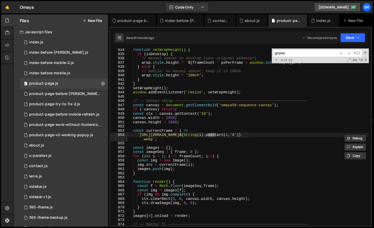
scroll to position [4799, 0]
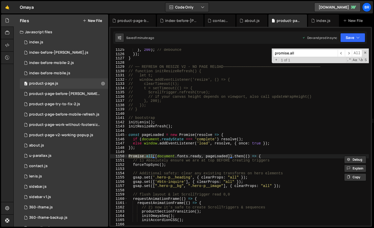
type input "promise.all"
click at [283, 157] on div "} , 200 ) ; // debounce }) ; } // ── REFRESH ON RESIZE V2 - NO PAGE RELOAD─────…" at bounding box center [249, 141] width 242 height 186
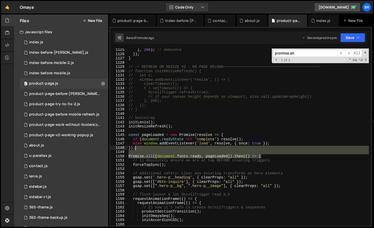
drag, startPoint x: 283, startPoint y: 158, endPoint x: 160, endPoint y: 150, distance: 123.2
click at [162, 149] on div "} , 200 ) ; // debounce }) ; } // ── REFRESH ON RESIZE V2 - NO PAGE RELOAD─────…" at bounding box center [249, 141] width 242 height 186
click at [130, 156] on div "} , 200 ) ; // debounce }) ; } // ── REFRESH ON RESIZE V2 - NO PAGE RELOAD─────…" at bounding box center [249, 141] width 242 height 186
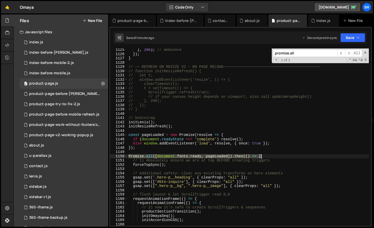
drag, startPoint x: 137, startPoint y: 156, endPoint x: 266, endPoint y: 156, distance: 129.2
click at [266, 156] on div "} , 200 ) ; // debounce }) ; } // ── REFRESH ON RESIZE V2 - NO PAGE RELOAD─────…" at bounding box center [249, 141] width 242 height 186
paste textarea "isHeroAnimationComplete = false;"
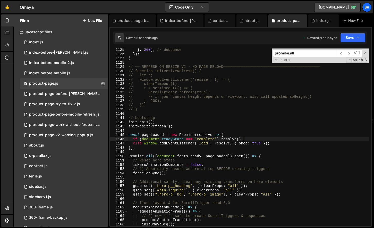
click at [295, 138] on div "} , 200 ) ; // debounce }) ; } // ── REFRESH ON RESIZE V2 - NO PAGE RELOAD─────…" at bounding box center [249, 141] width 242 height 186
type textarea "if (document.readyState === 'complete') resolve();"
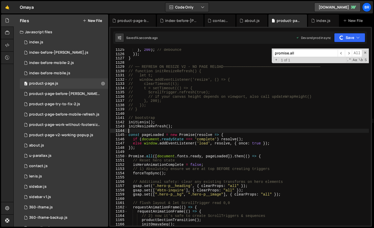
click at [293, 130] on div "} , 200 ) ; // debounce }) ; } // ── REFRESH ON RESIZE V2 - NO PAGE RELOAD─────…" at bounding box center [249, 141] width 242 height 186
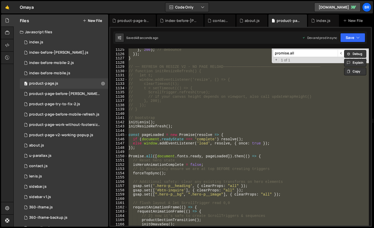
click at [211, 121] on div "} , 200 ) ; // debounce }) ; } // ── REFRESH ON RESIZE V2 - NO PAGE RELOAD─────…" at bounding box center [249, 136] width 242 height 177
type textarea "initLenis();"
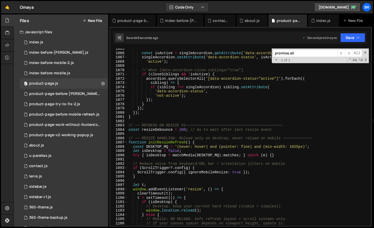
scroll to position [4545, 0]
click at [211, 120] on div "const isActive = singleAccordion . getAttribute ( 'data-accordion-status' ) ===…" at bounding box center [249, 140] width 242 height 186
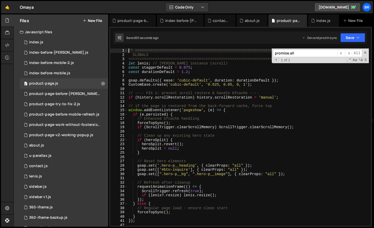
scroll to position [0, 0]
click at [205, 74] on div "/* ==================================================================== GLOBALS…" at bounding box center [249, 141] width 242 height 186
type textarea "const durationDefault = 1.2;"
paste textarea "let isHeroAnimationComplete = false; // Add this with your other globals"
type textarea "let isHeroAnimationComplete = false; // Add this with your other globals"
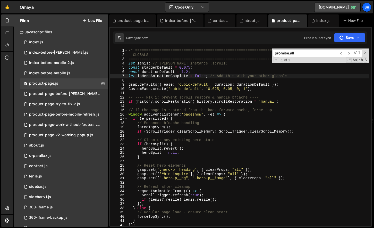
drag, startPoint x: 314, startPoint y: 80, endPoint x: 308, endPoint y: 80, distance: 6.0
click at [314, 80] on div "/* ==================================================================== GLOBALS…" at bounding box center [249, 141] width 242 height 186
drag, startPoint x: 300, startPoint y: 79, endPoint x: 289, endPoint y: 76, distance: 11.4
click at [259, 78] on div "/* ==================================================================== GLOBALS…" at bounding box center [249, 141] width 242 height 186
type textarea "let isHeroAnimationComplete = false; // Add this with your other globals"
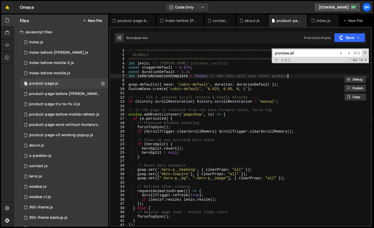
click at [294, 76] on div "/* ==================================================================== GLOBALS…" at bounding box center [249, 141] width 242 height 186
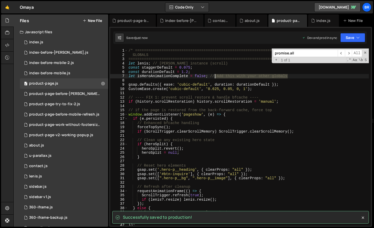
drag, startPoint x: 295, startPoint y: 76, endPoint x: 221, endPoint y: 76, distance: 74.5
click at [216, 77] on div "/* ==================================================================== GLOBALS…" at bounding box center [249, 141] width 242 height 186
type textarea "let isHeroAnimationComplete = false;"
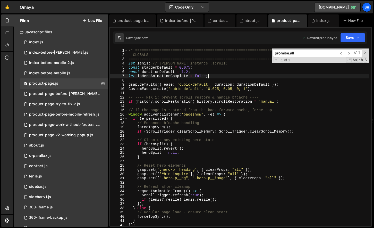
click at [303, 53] on input "promise.all" at bounding box center [305, 52] width 65 height 7
paste input "buildHeroTL"
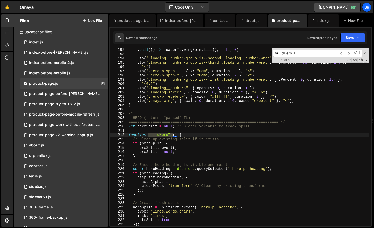
type input "buildHeroTL"
drag, startPoint x: 136, startPoint y: 135, endPoint x: 132, endPoint y: 134, distance: 3.9
click at [136, 135] on div ". call (( ) => loaderTL . wingSpin . kill ( ) , null , 0 ) . to ( ".loading__nu…" at bounding box center [249, 141] width 242 height 186
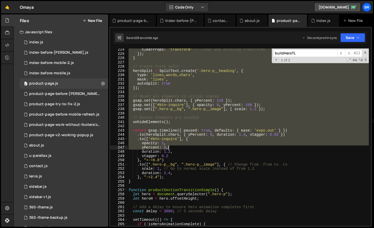
scroll to position [968, 0]
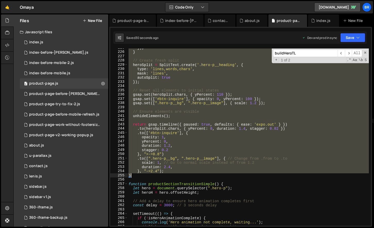
drag, startPoint x: 129, startPoint y: 134, endPoint x: 144, endPoint y: 176, distance: 45.2
click at [144, 176] on div "}) ; } // Create fresh split heroSplit = SplitText . create ( '.hero-p__heading…" at bounding box center [249, 139] width 242 height 186
paste textarea "buildHeroTL"
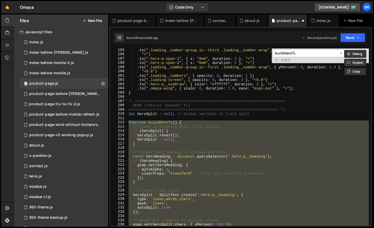
scroll to position [838, 0]
click at [192, 124] on div ". to ( ".loading__number-group.is--third .loading__number-wrap" , { yPercent : …" at bounding box center [249, 136] width 242 height 177
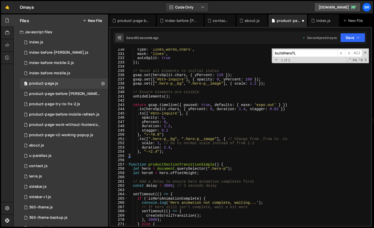
scroll to position [988, 0]
click at [141, 155] on div "type : 'lines,words,chars' , mask : 'lines' , autoSplit : true }) ; // Reset al…" at bounding box center [249, 140] width 242 height 186
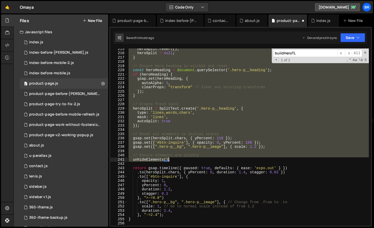
scroll to position [951, 0]
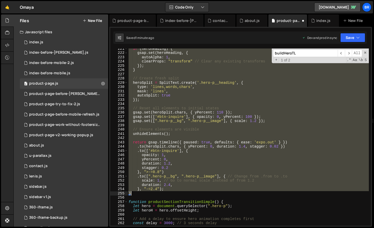
drag, startPoint x: 129, startPoint y: 116, endPoint x: 138, endPoint y: 193, distance: 77.1
click at [138, 193] on div "if ( heroHeading ) { gsap . set ( heroHeading , { autoAlpha : 1 , clearProps : …" at bounding box center [249, 139] width 242 height 186
paste textarea
type textarea "}"
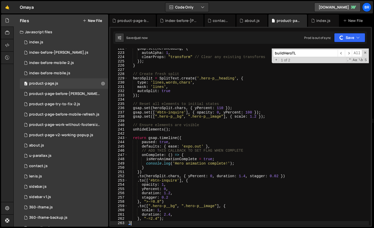
scroll to position [979, 0]
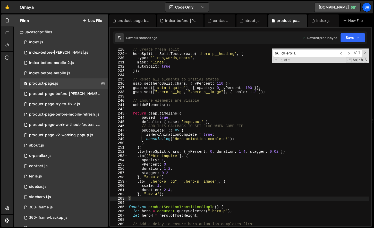
click at [302, 54] on input "buildHeroTL" at bounding box center [305, 52] width 65 height 7
paste input "Promise.all"
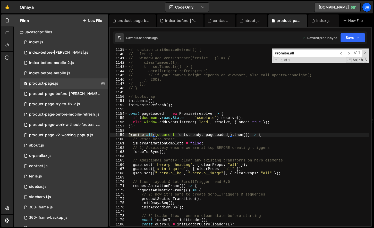
type input "Promise.all"
click at [276, 135] on div "// function initResizeRefresh() { // let t; // window.addEventListener('resize'…" at bounding box center [249, 141] width 242 height 186
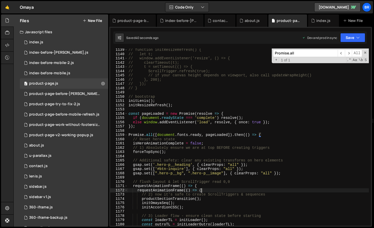
click at [209, 191] on div "// function initResizeRefresh() { // let t; // window.addEventListener('resize'…" at bounding box center [249, 141] width 242 height 186
click at [206, 196] on div "// function initResizeRefresh() { // let t; // window.addEventListener('resize'…" at bounding box center [249, 141] width 242 height 186
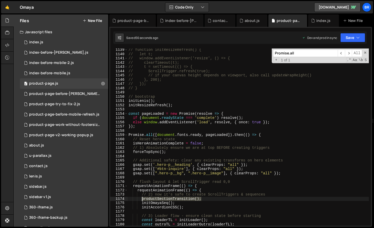
drag, startPoint x: 196, startPoint y: 200, endPoint x: 142, endPoint y: 200, distance: 54.1
click at [142, 200] on div "// function initResizeRefresh() { // let t; // window.addEventListener('resize'…" at bounding box center [249, 141] width 242 height 186
paste textarea "Simple"
type textarea "productSectionTransitionSimple();"
click at [303, 53] on input "Promise.all" at bounding box center [305, 52] width 65 height 7
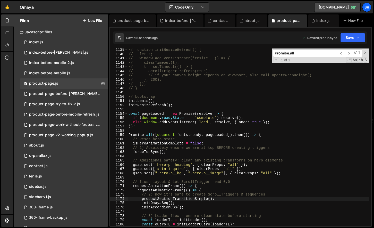
click at [303, 53] on input "Promise.all" at bounding box center [305, 52] width 65 height 7
paste input "pageshow"
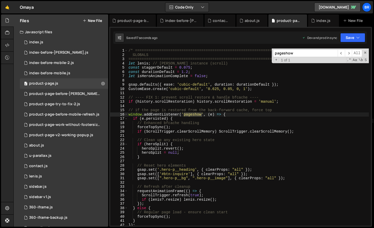
type input "pageshow"
click at [179, 122] on div "/* ==================================================================== GLOBALS…" at bounding box center [249, 141] width 242 height 186
click at [181, 119] on div "/* ==================================================================== GLOBALS…" at bounding box center [249, 141] width 242 height 186
type textarea "if (e.persisted) {"
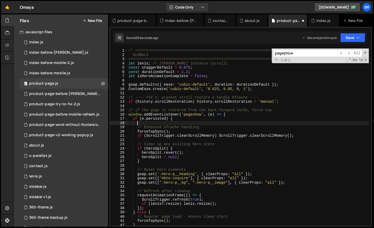
paste textarea "isHeroAnimationComplete = false;"
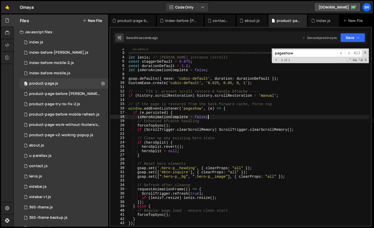
scroll to position [11, 0]
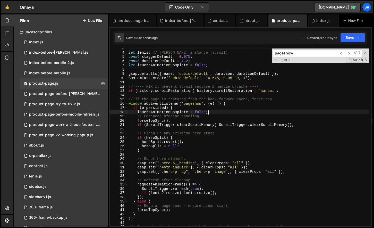
click at [172, 194] on div "==================================================================== */ let [PE…" at bounding box center [249, 139] width 242 height 186
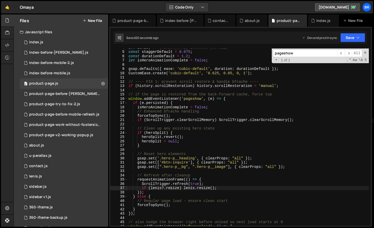
scroll to position [31, 0]
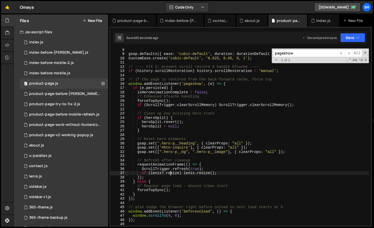
click at [237, 186] on div "gsap . defaults ({ ease : 'cubic-default' , duration : durationDefault }) ; Cus…" at bounding box center [249, 140] width 242 height 186
type textarea "// Regular page load - ensure clean start"
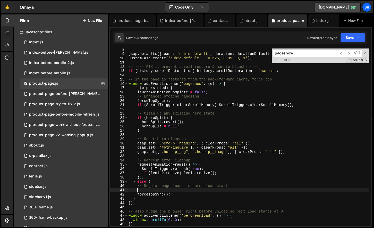
paste textarea "isHeroAnimationComplete = false;"
click at [332, 151] on div "gsap . defaults ({ ease : 'cubic-default' , duration : durationDefault }) ; Cus…" at bounding box center [249, 140] width 242 height 186
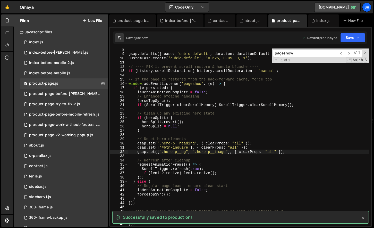
type textarea "});"
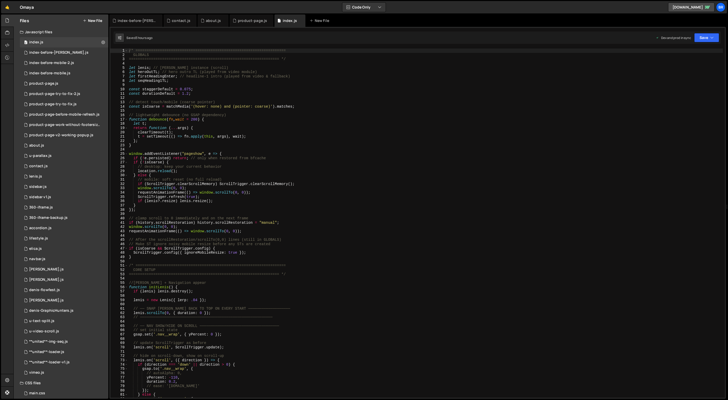
scroll to position [1201, 0]
